Goal: Use online tool/utility: Utilize a website feature to perform a specific function

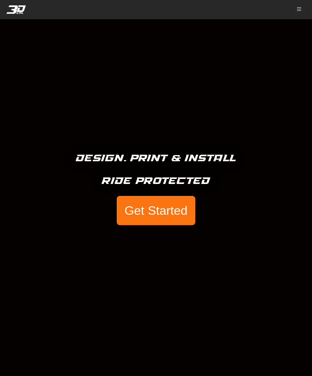
click at [177, 208] on button "Get Started" at bounding box center [156, 210] width 79 height 29
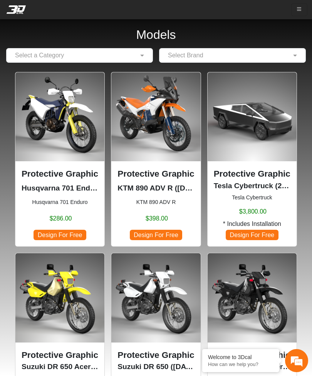
click at [116, 57] on div at bounding box center [80, 55] width 146 height 10
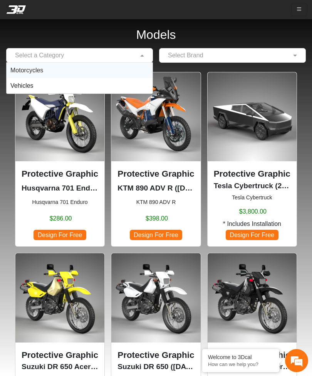
click at [126, 67] on div "Motorcycles" at bounding box center [80, 70] width 146 height 15
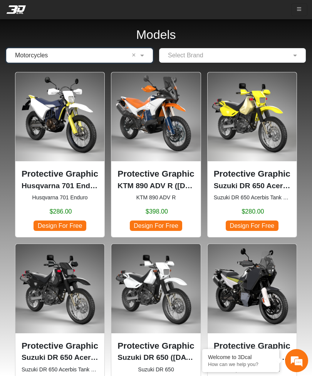
click at [247, 52] on div at bounding box center [232, 55] width 146 height 10
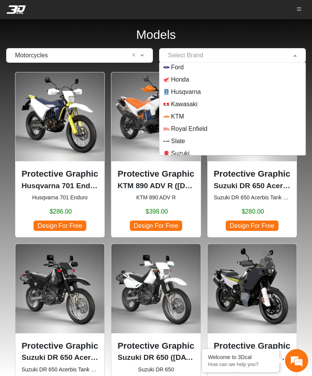
scroll to position [39, 0]
click at [184, 117] on span "KTM" at bounding box center [177, 116] width 13 height 9
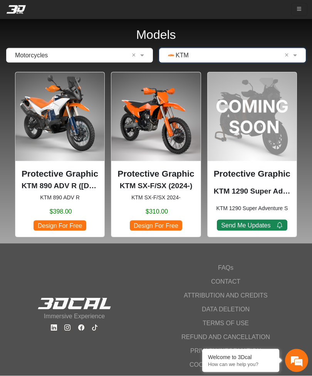
scroll to position [0, 0]
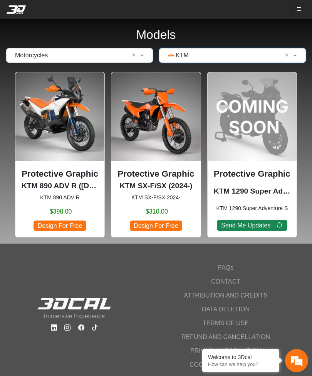
click at [70, 225] on span "Design For Free" at bounding box center [60, 226] width 52 height 10
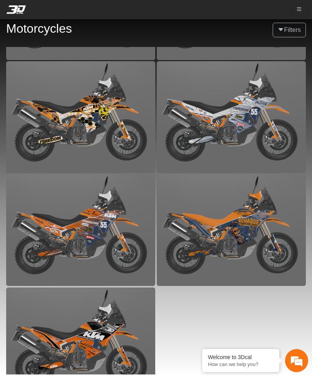
scroll to position [25, 0]
click at [102, 295] on img at bounding box center [80, 344] width 149 height 112
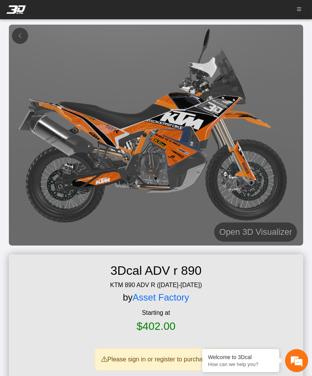
click at [261, 228] on h5 "Open 3D Visualizer" at bounding box center [255, 232] width 73 height 14
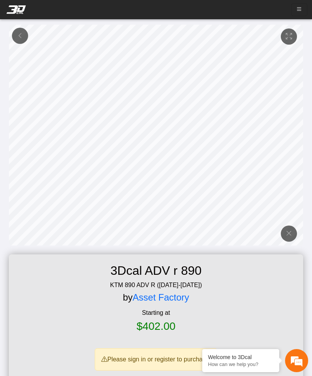
click at [290, 234] on icon at bounding box center [289, 233] width 6 height 7
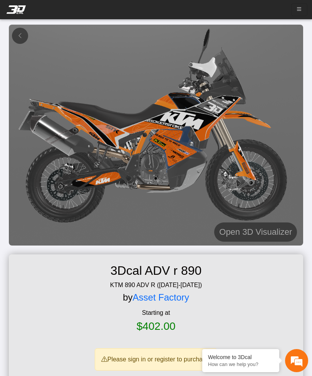
click at [19, 35] on em at bounding box center [20, 35] width 6 height 7
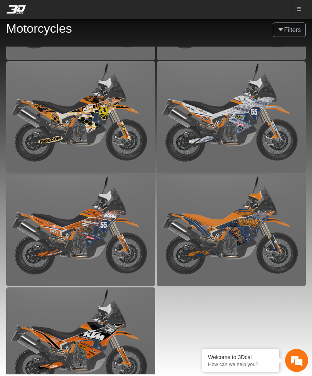
scroll to position [25, 0]
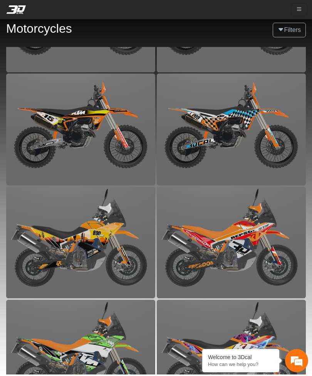
click at [300, 13] on button "button" at bounding box center [299, 9] width 16 height 13
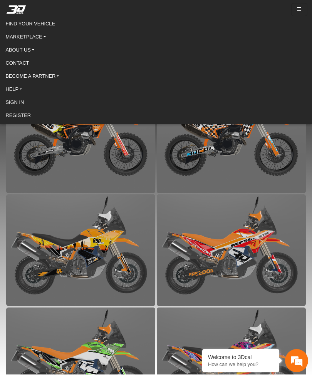
scroll to position [1888, 0]
click at [45, 22] on link "FIND YOUR VEHICLE" at bounding box center [156, 23] width 301 height 11
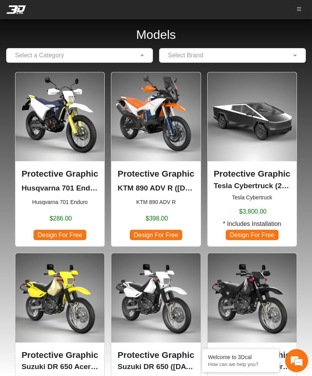
click at [65, 92] on img at bounding box center [59, 116] width 89 height 89
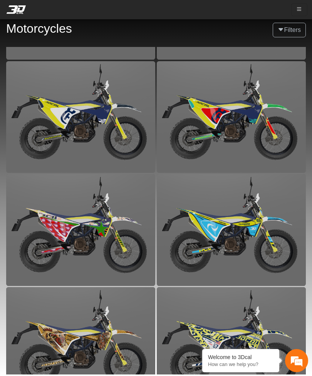
scroll to position [1230, 0]
click at [109, 95] on img at bounding box center [80, 118] width 149 height 112
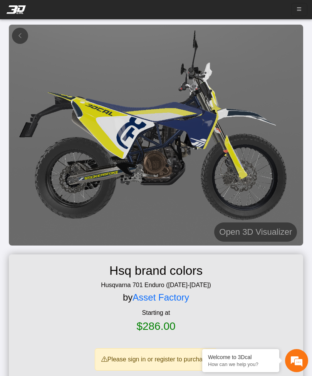
click at [89, 122] on img at bounding box center [156, 135] width 295 height 221
click at [104, 94] on img at bounding box center [156, 135] width 295 height 221
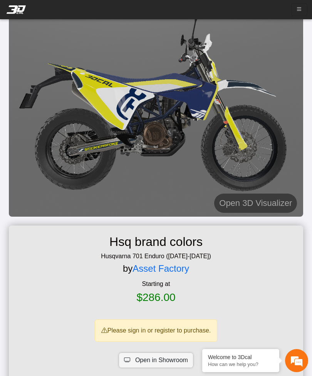
scroll to position [29, 0]
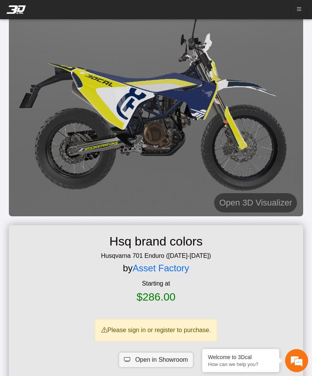
click at [260, 201] on h5 "Open 3D Visualizer" at bounding box center [255, 203] width 73 height 14
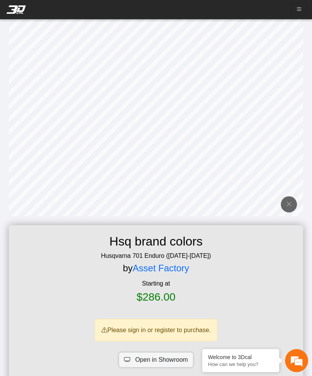
scroll to position [25, 0]
